Goal: Information Seeking & Learning: Learn about a topic

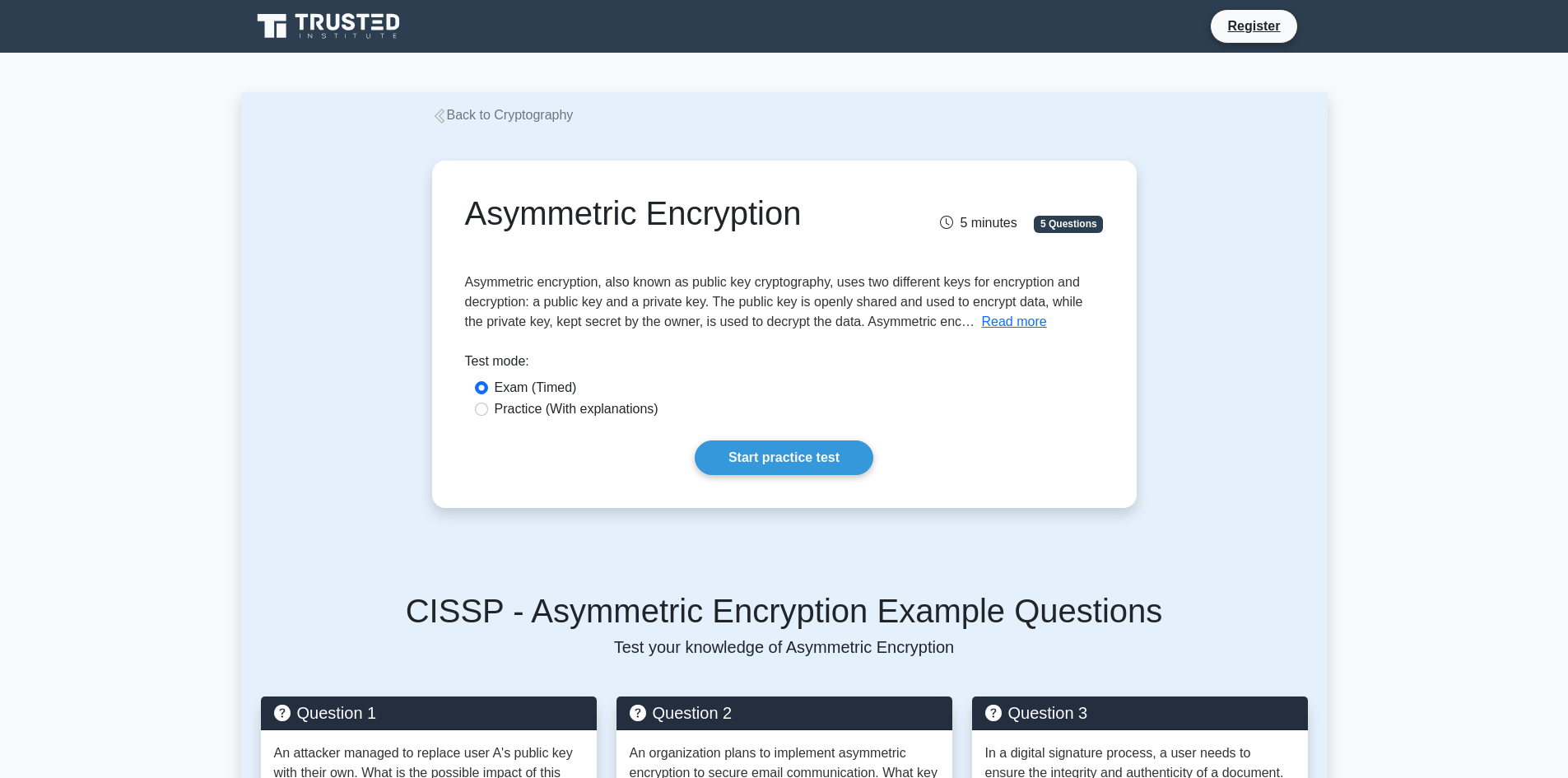
click at [625, 410] on label "Practice (With explanations)" at bounding box center [576, 409] width 164 height 20
click at [488, 410] on input "Practice (With explanations)" at bounding box center [481, 409] width 13 height 13
radio input "true"
click at [820, 459] on link "Start practice test" at bounding box center [784, 457] width 179 height 34
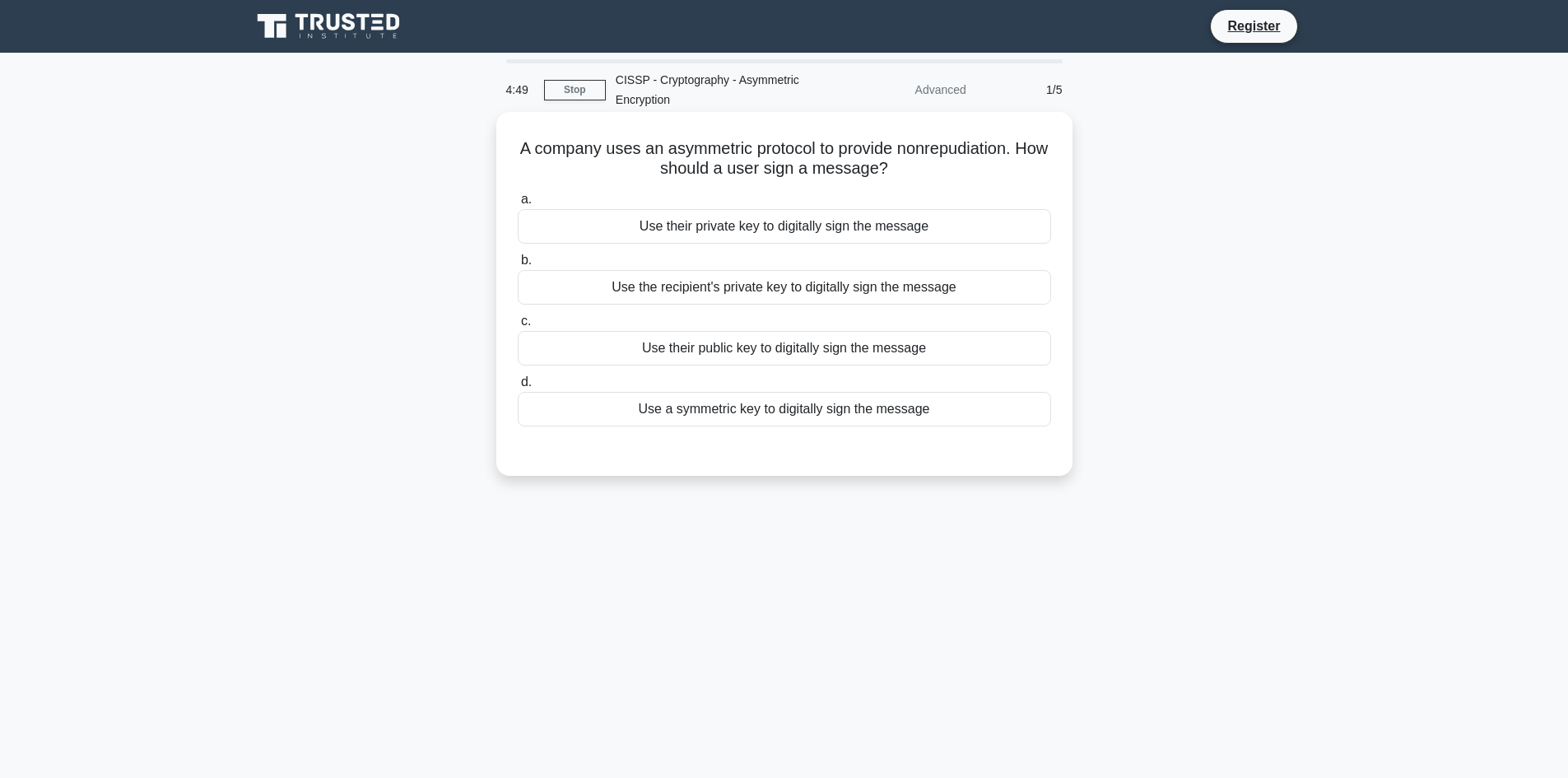
click at [759, 231] on div "Use their private key to digitally sign the message" at bounding box center [784, 225] width 533 height 34
click at [517, 205] on input "a. Use their private key to digitally sign the message" at bounding box center [517, 200] width 0 height 11
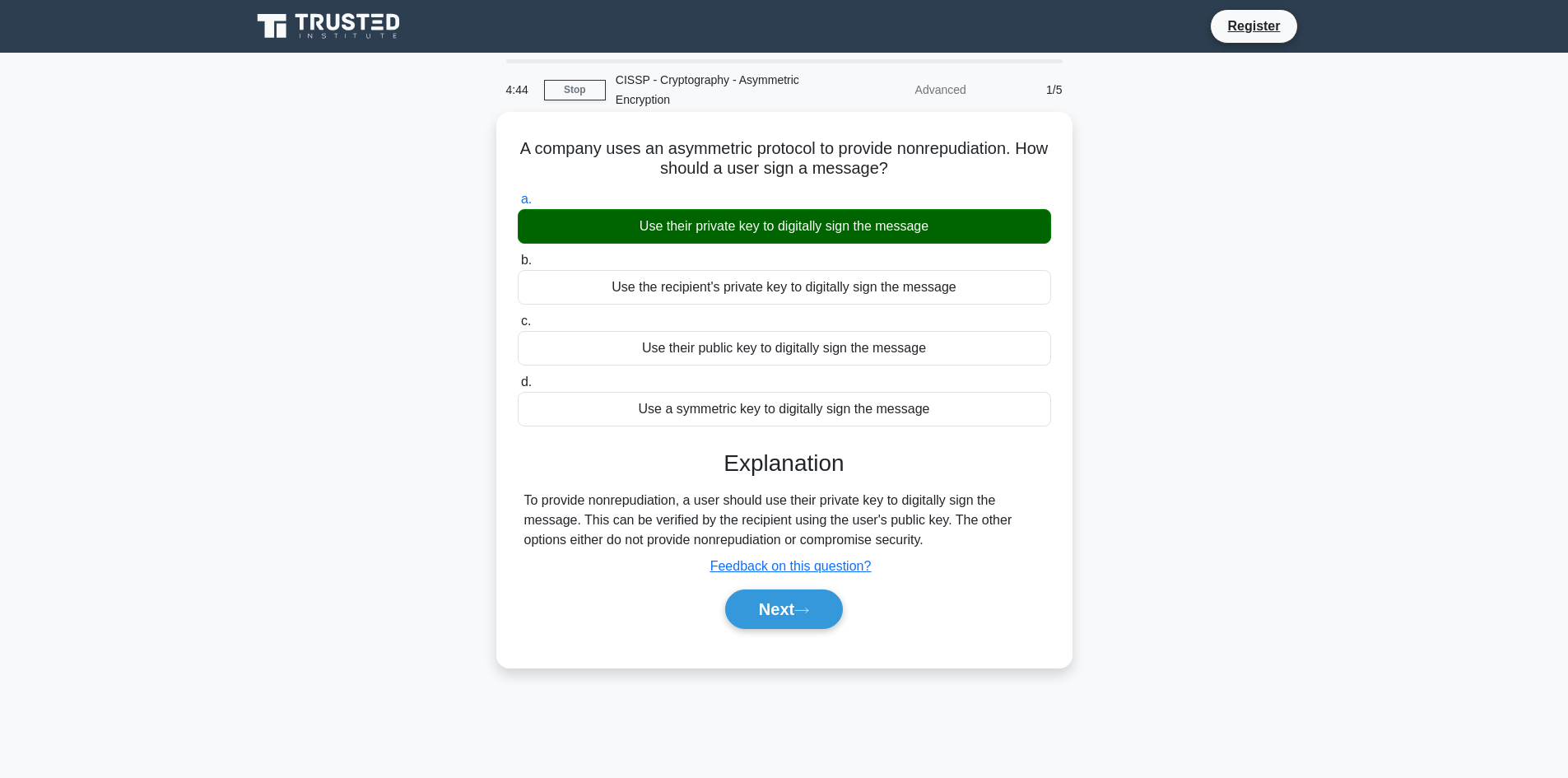
click at [754, 291] on div "Use the recipient's private key to digitally sign the message" at bounding box center [784, 287] width 533 height 34
click at [517, 266] on input "b. Use the recipient's private key to digitally sign the message" at bounding box center [517, 261] width 0 height 11
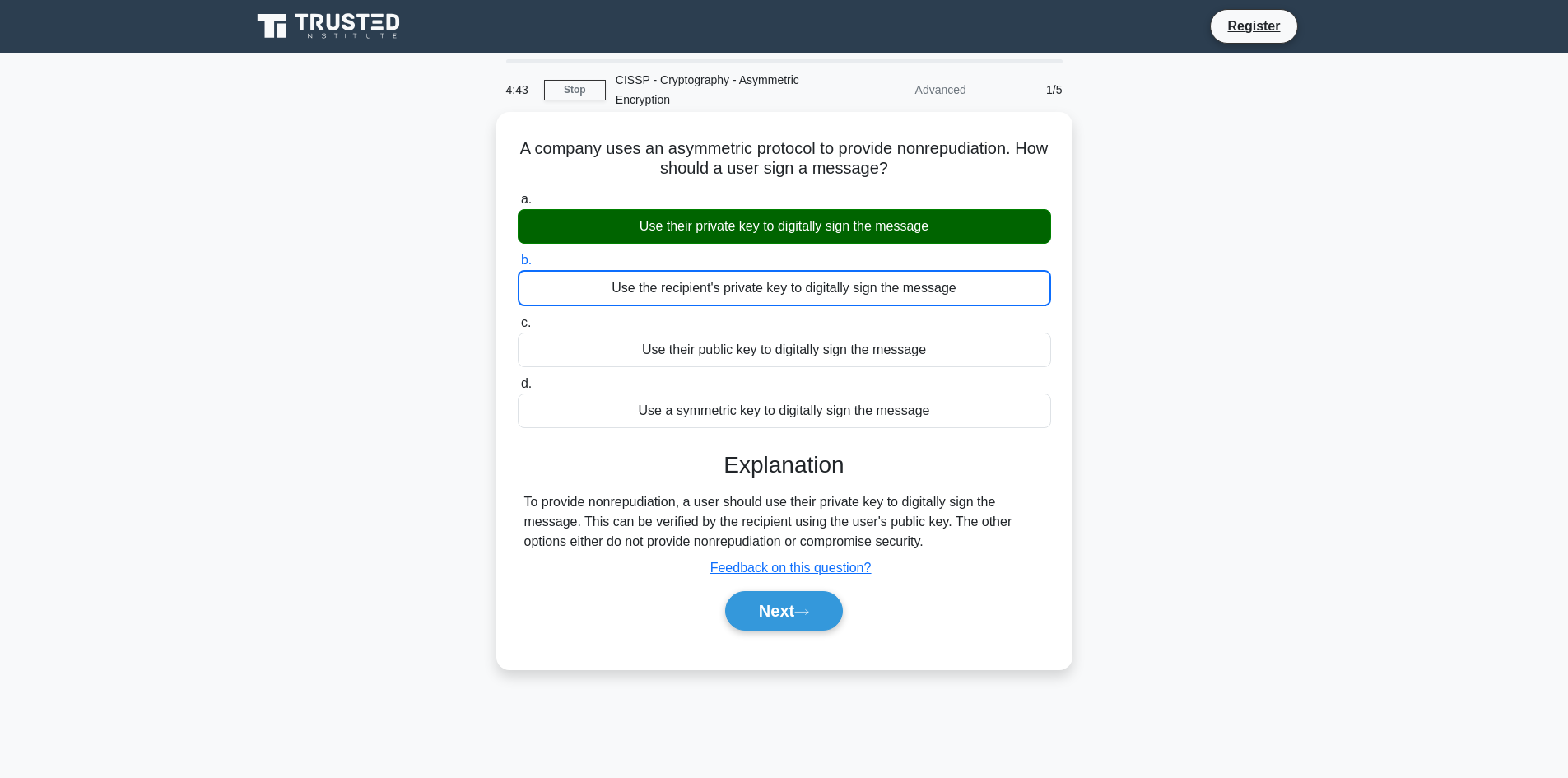
click at [754, 291] on div "Use the recipient's private key to digitally sign the message" at bounding box center [784, 288] width 533 height 36
click at [517, 266] on input "b. Use the recipient's private key to digitally sign the message" at bounding box center [517, 261] width 0 height 11
click at [771, 235] on div "Use their private key to digitally sign the message" at bounding box center [784, 225] width 533 height 34
click at [517, 205] on input "a. Use their private key to digitally sign the message" at bounding box center [517, 200] width 0 height 11
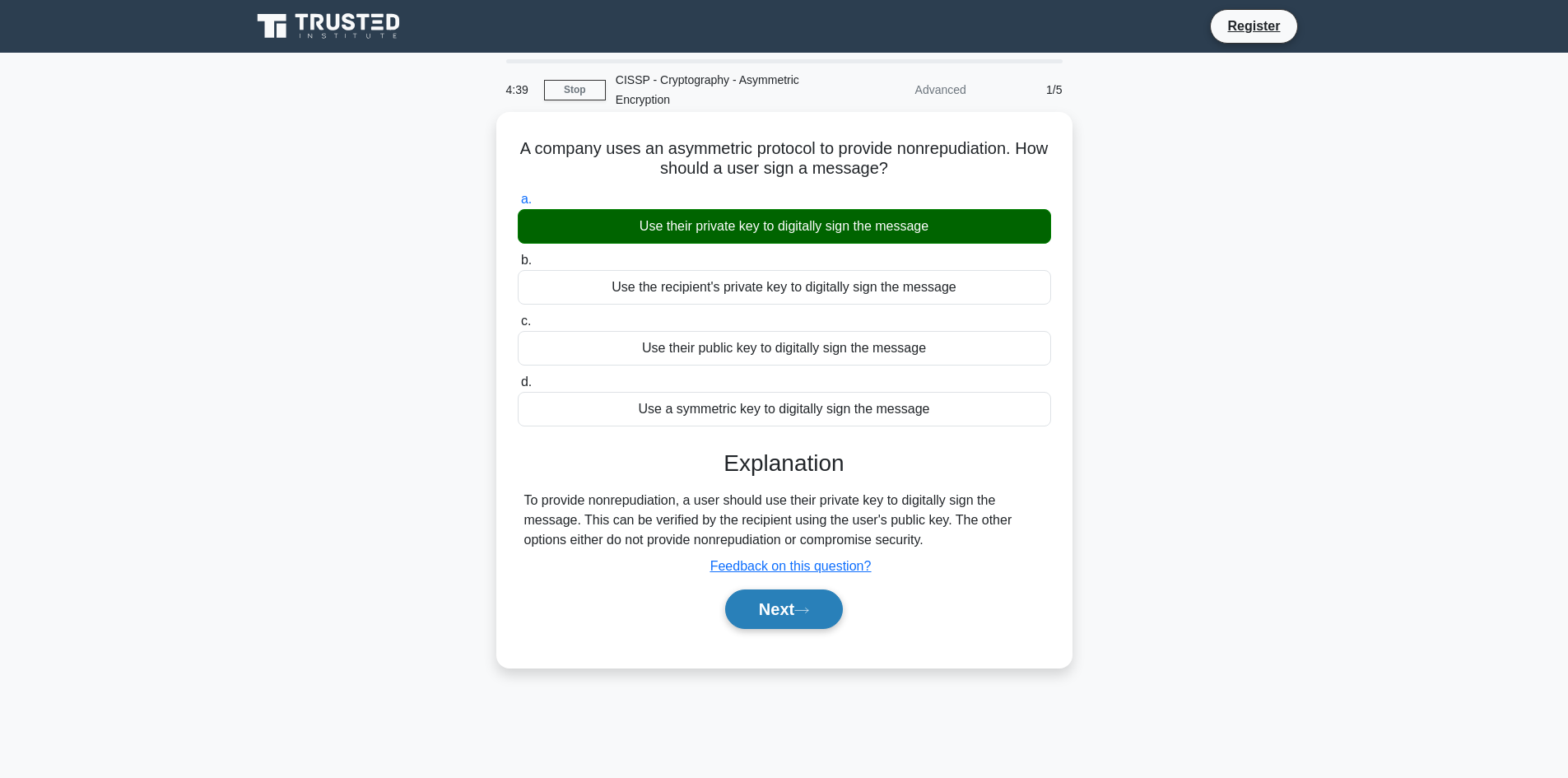
click at [768, 604] on button "Next" at bounding box center [784, 609] width 118 height 39
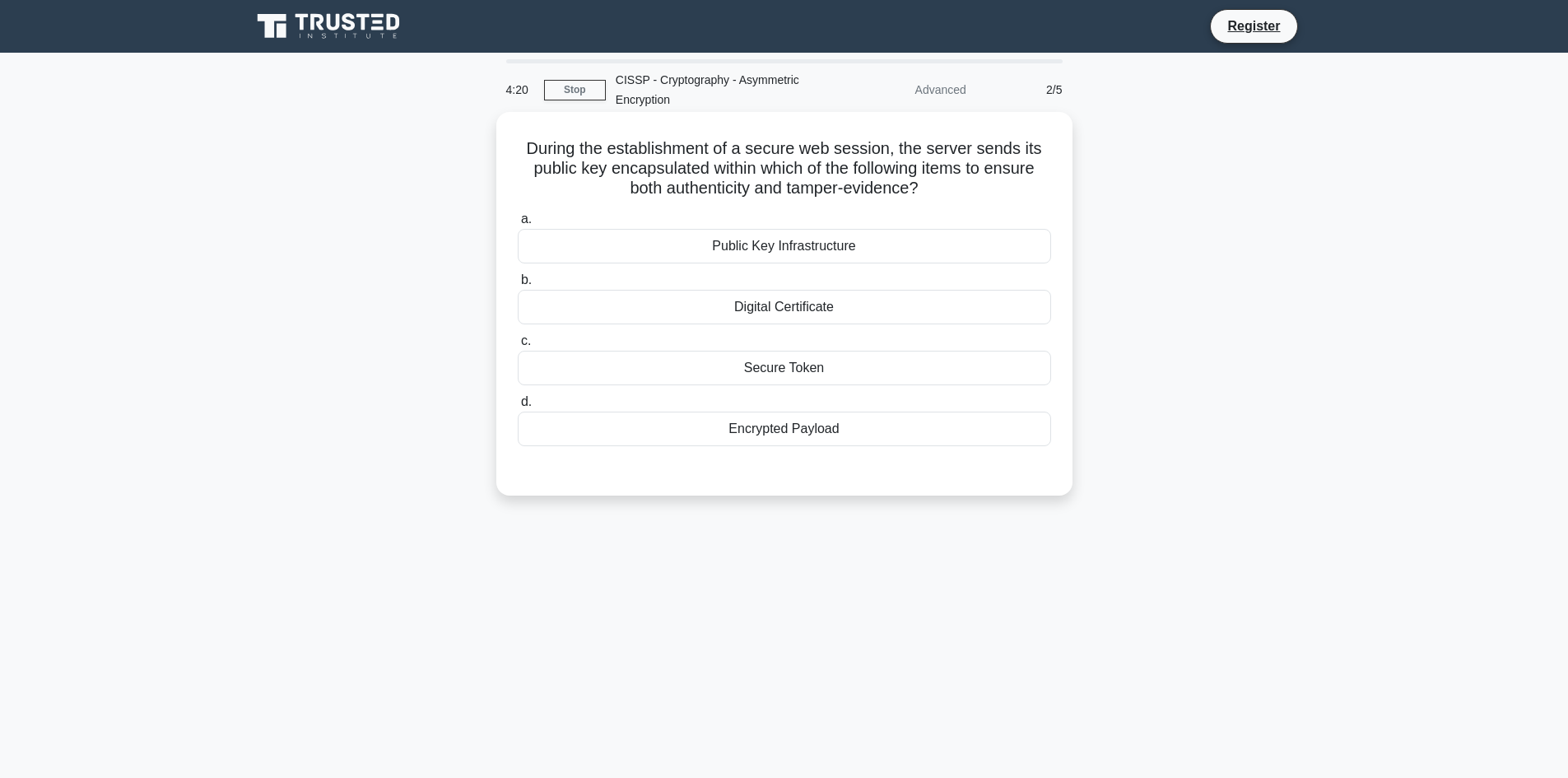
click at [864, 310] on div "Digital Certificate" at bounding box center [784, 306] width 533 height 34
click at [517, 286] on input "b. Digital Certificate" at bounding box center [517, 281] width 0 height 11
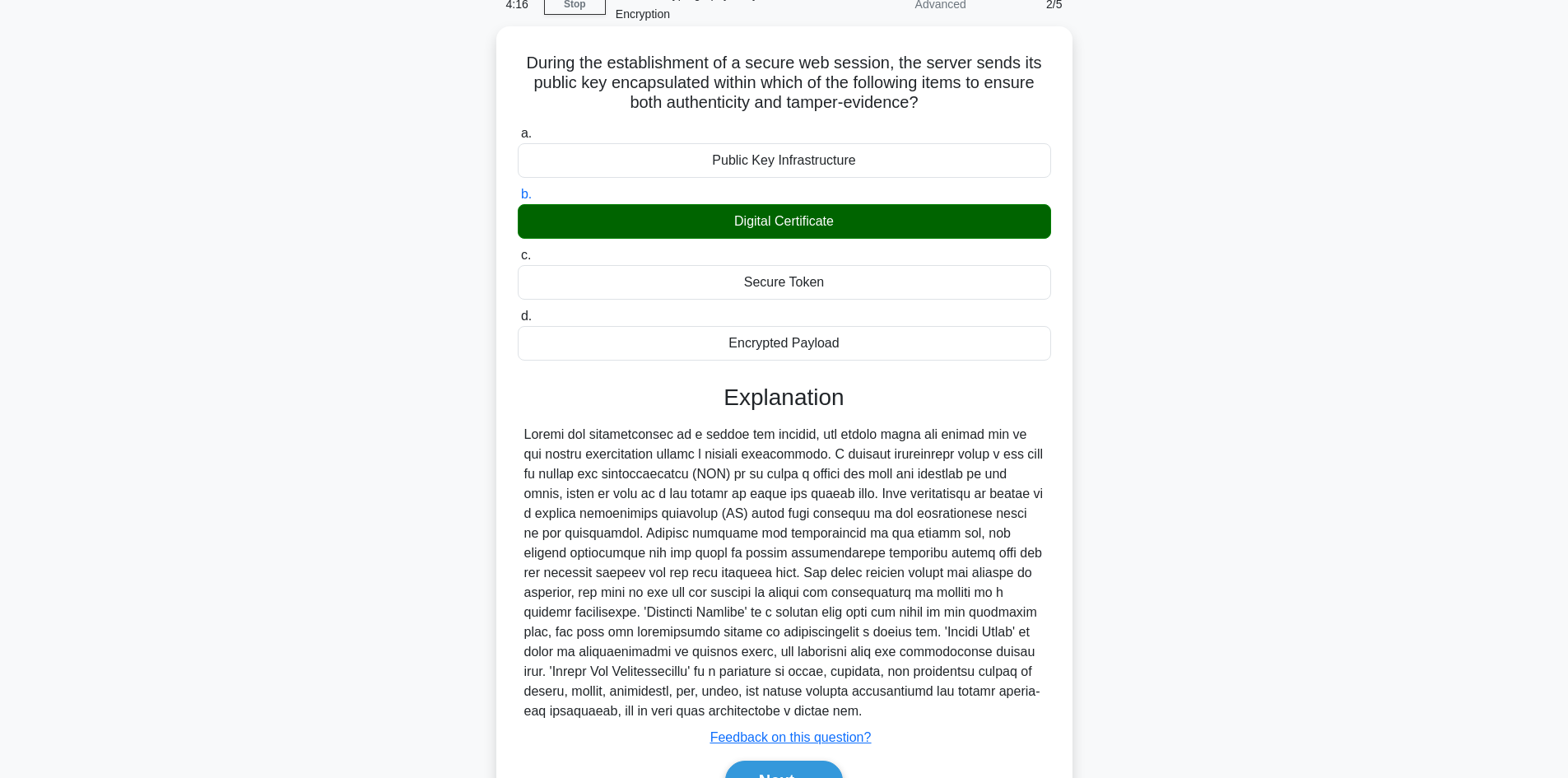
scroll to position [179, 0]
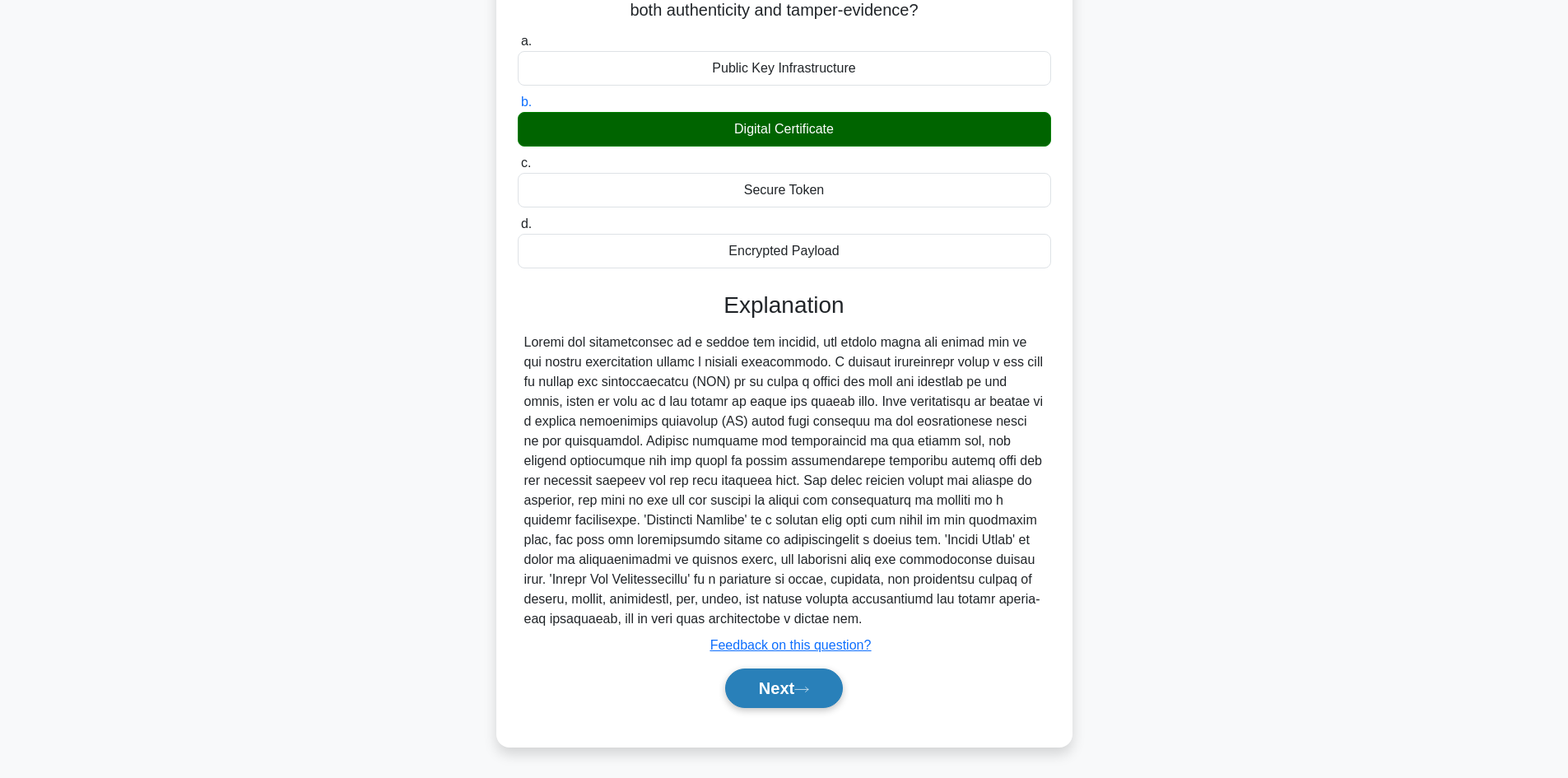
click at [769, 682] on button "Next" at bounding box center [784, 688] width 118 height 39
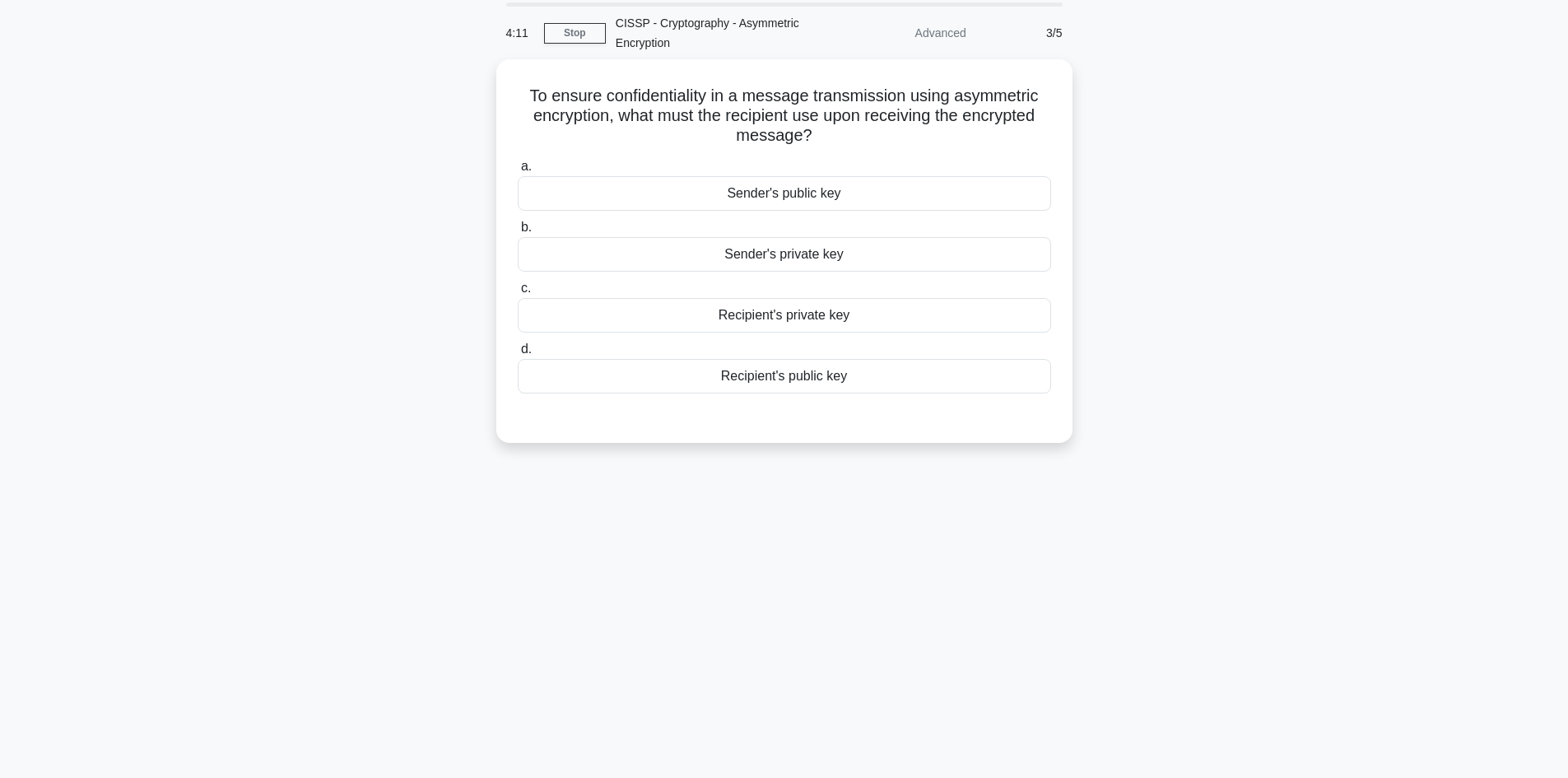
scroll to position [0, 0]
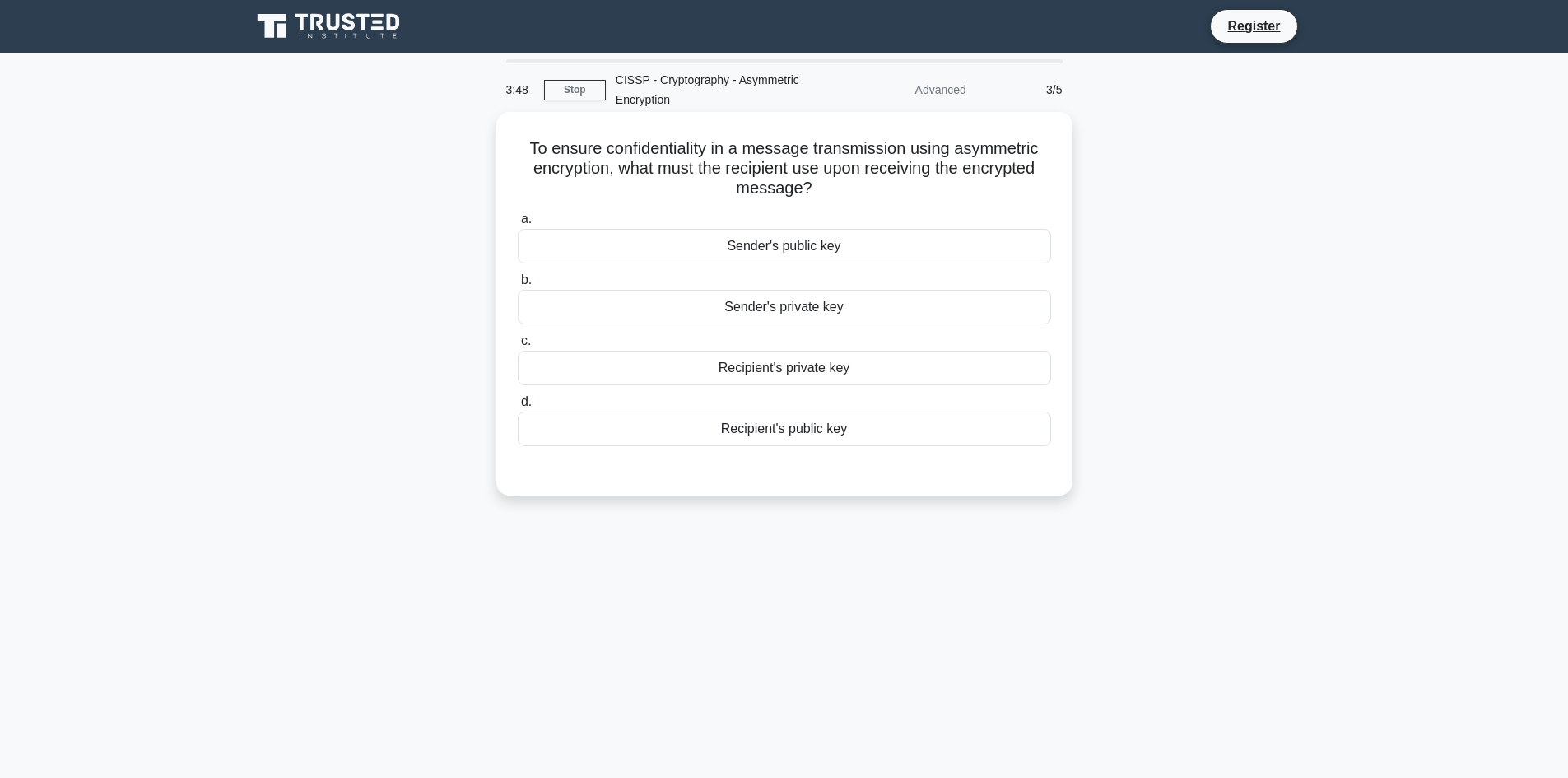
click at [802, 432] on div "Recipient's public key" at bounding box center [784, 428] width 533 height 34
click at [517, 408] on input "d. Recipient's public key" at bounding box center [517, 402] width 0 height 11
